Goal: Task Accomplishment & Management: Use online tool/utility

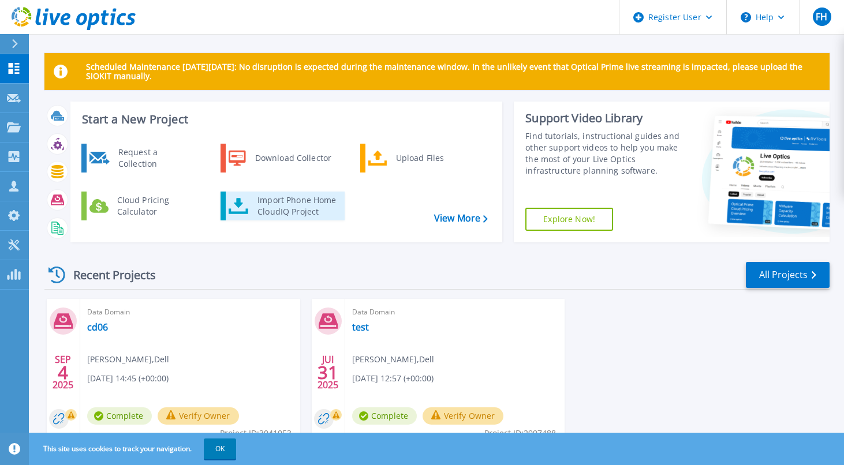
click at [281, 211] on div "Import Phone Home CloudIQ Project" at bounding box center [297, 206] width 90 height 23
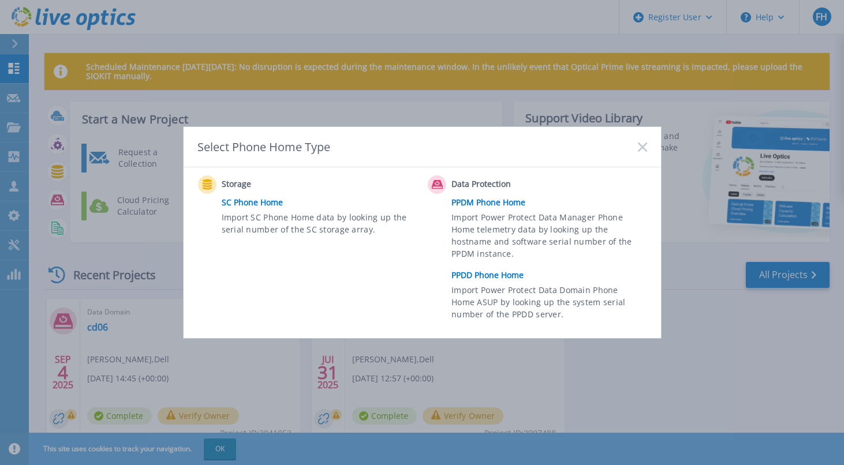
click at [496, 277] on link "PPDD Phone Home" at bounding box center [551, 275] width 201 height 17
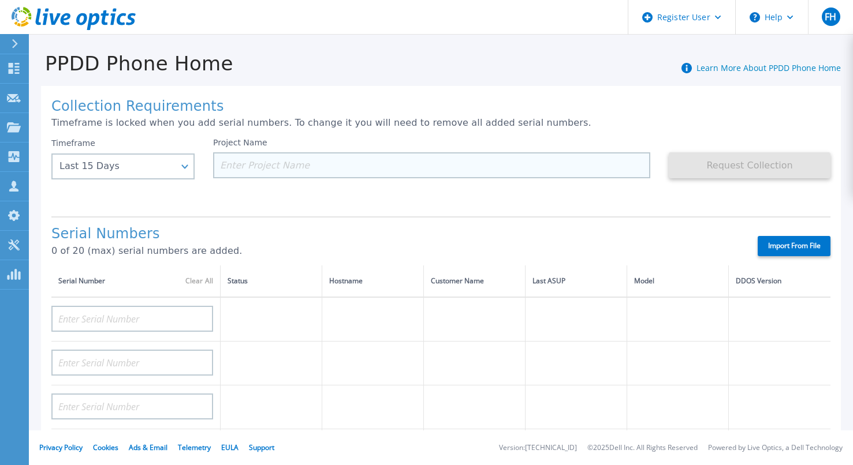
click at [251, 167] on input at bounding box center [431, 165] width 437 height 26
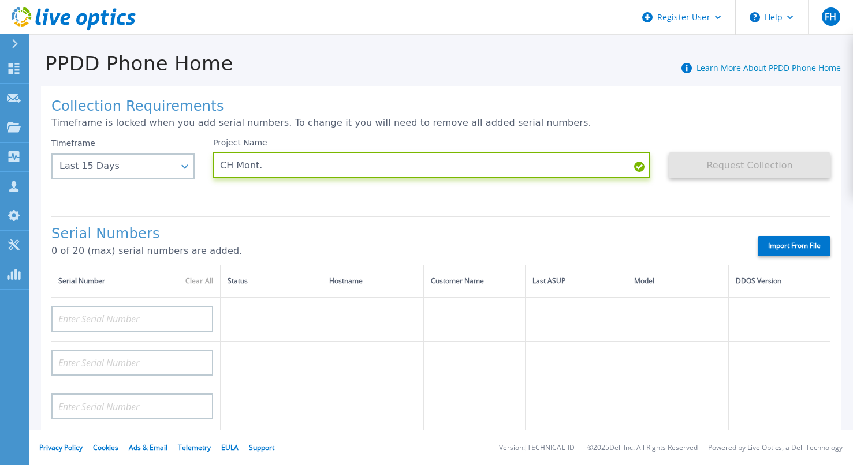
type input "CH Mont."
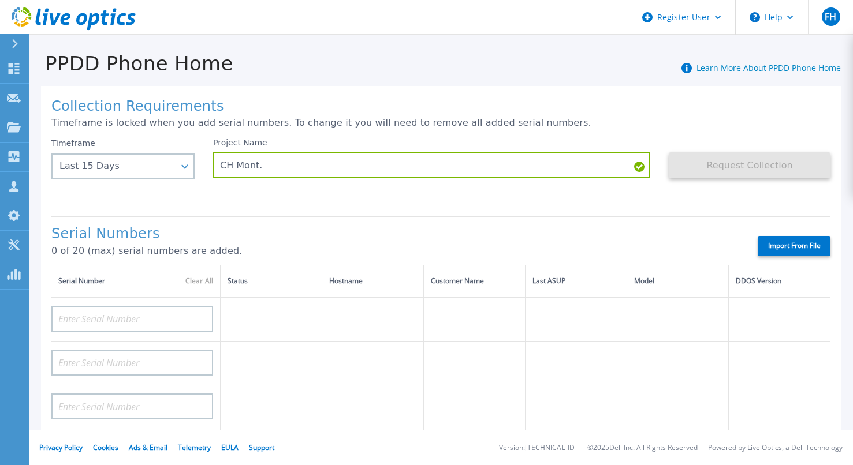
click at [651, 202] on div "Project Name CH Mont." at bounding box center [440, 172] width 455 height 69
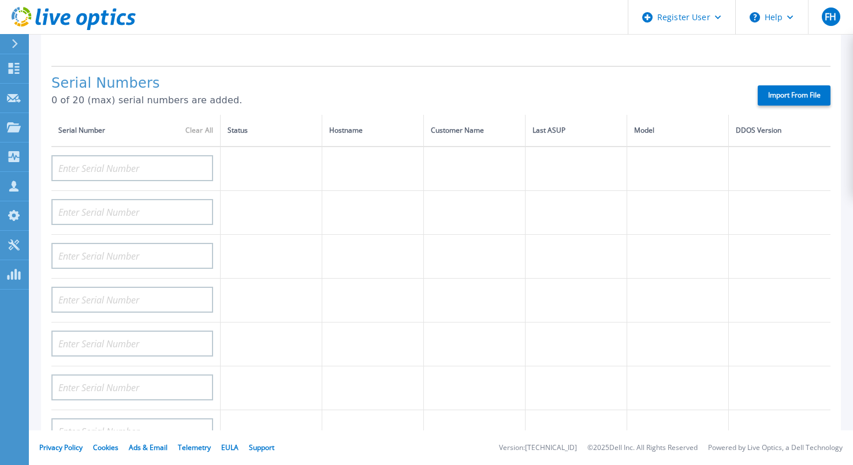
scroll to position [173, 0]
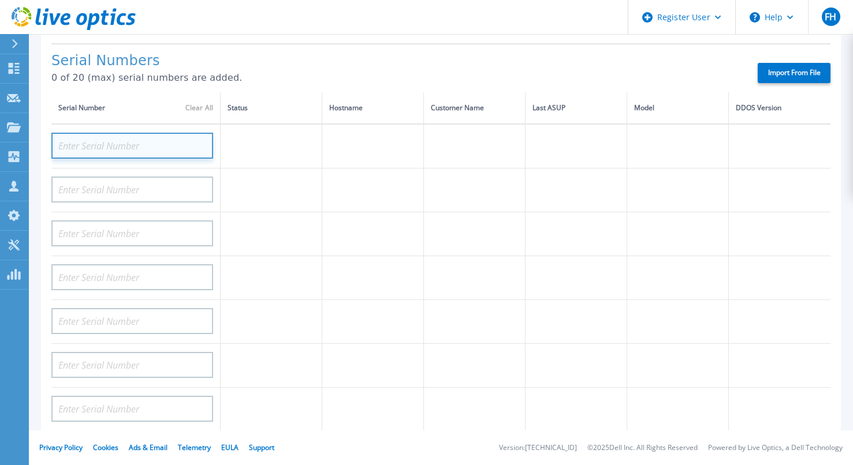
click at [132, 145] on input at bounding box center [132, 146] width 162 height 26
paste input "CKM00185103365"
type input "CKM00185103365"
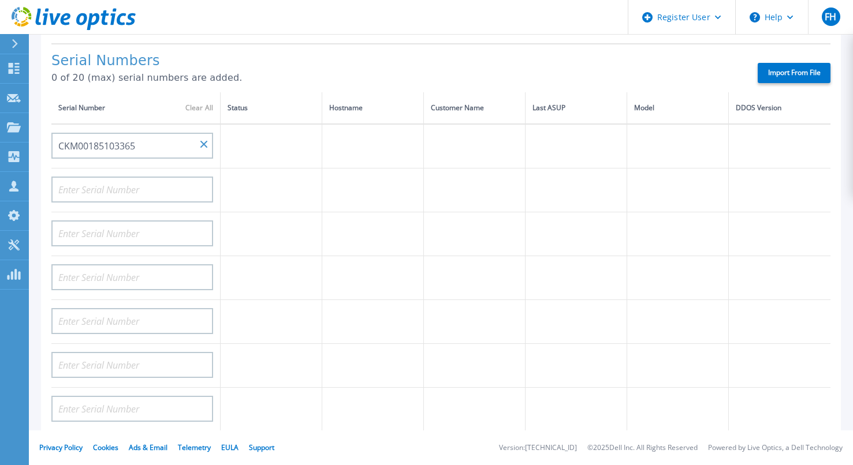
click at [457, 208] on td at bounding box center [475, 191] width 102 height 44
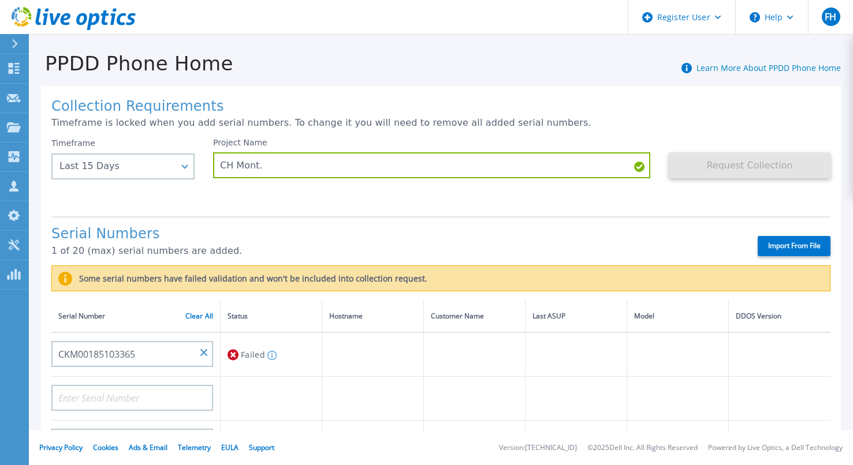
scroll to position [115, 0]
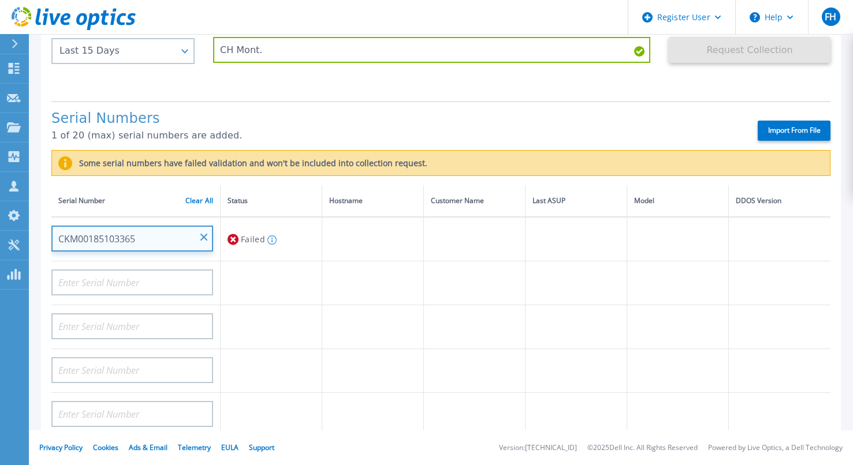
click at [151, 237] on input "CKM00185103365" at bounding box center [132, 239] width 162 height 26
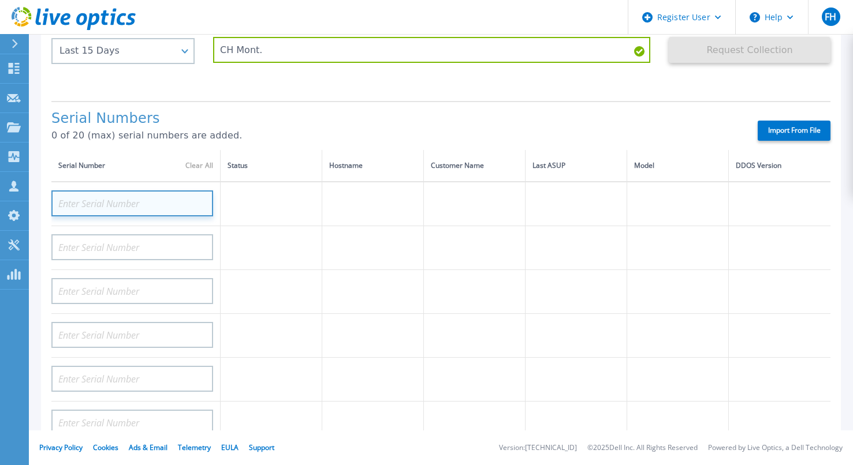
click at [130, 201] on input at bounding box center [132, 203] width 162 height 26
paste input "CRK00225208997"
type input "CRK00225208997"
click at [771, 130] on label "Import From File" at bounding box center [793, 131] width 73 height 20
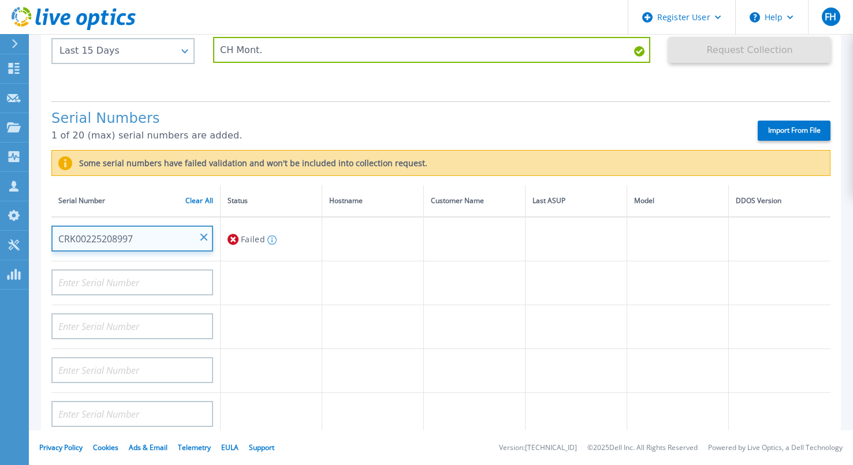
click at [145, 239] on input "CRK00225208997" at bounding box center [132, 239] width 162 height 26
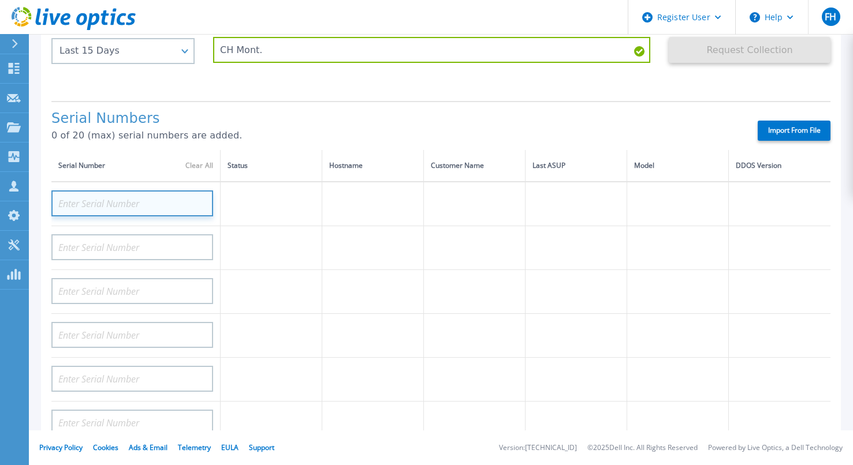
click at [129, 204] on input at bounding box center [132, 203] width 162 height 26
paste input "CRK00225208998"
type input "CRK00225208998"
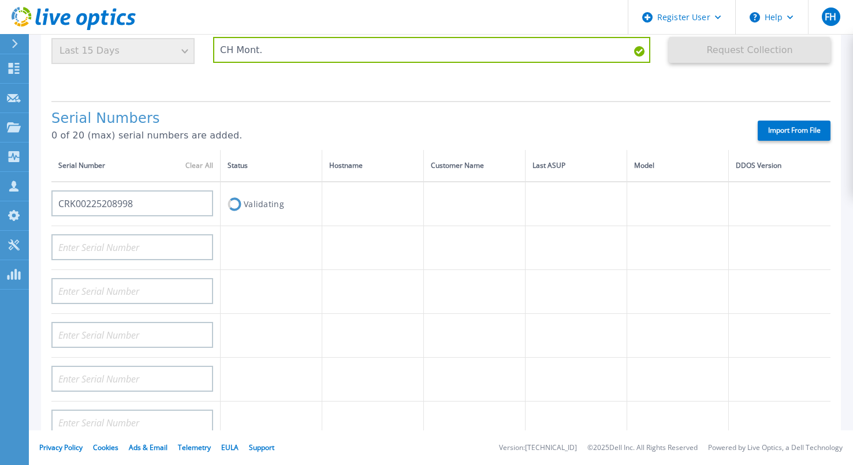
click at [793, 127] on label "Import From File" at bounding box center [793, 131] width 73 height 20
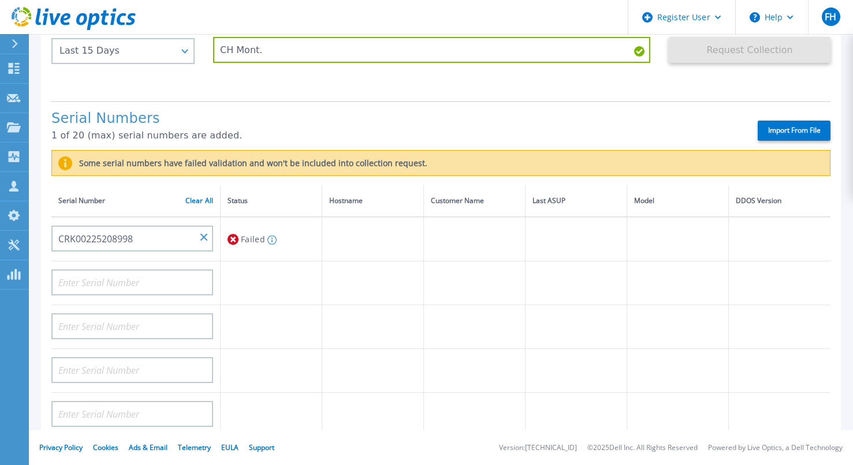
click at [779, 129] on label "Import From File" at bounding box center [793, 131] width 73 height 20
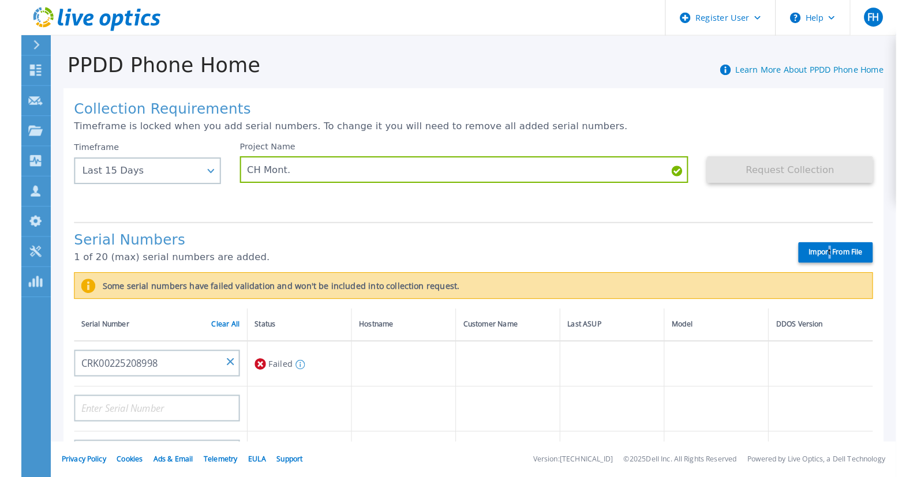
scroll to position [231, 0]
